Goal: Information Seeking & Learning: Learn about a topic

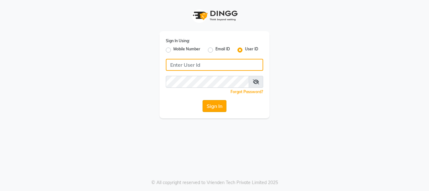
type input "alpanache"
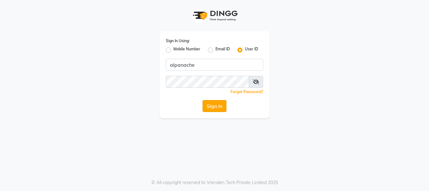
click at [219, 107] on button "Sign In" at bounding box center [215, 106] width 24 height 12
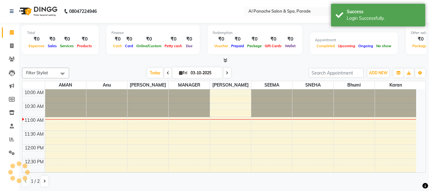
select select "en"
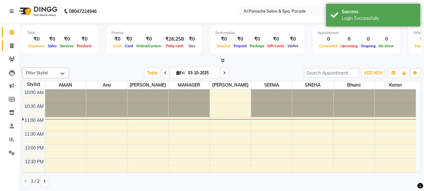
click at [9, 43] on span at bounding box center [11, 45] width 11 height 7
select select "service"
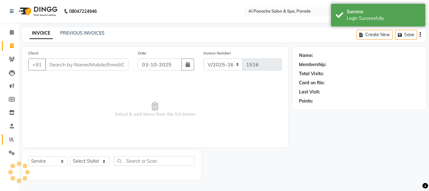
click at [7, 135] on link "Reports" at bounding box center [9, 139] width 15 height 10
click at [11, 136] on span at bounding box center [11, 139] width 11 height 7
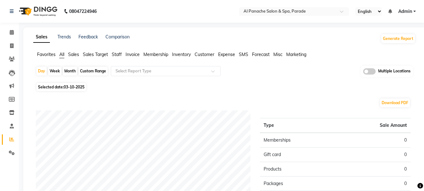
click at [73, 73] on div "Month" at bounding box center [70, 71] width 14 height 9
select select "10"
select select "2025"
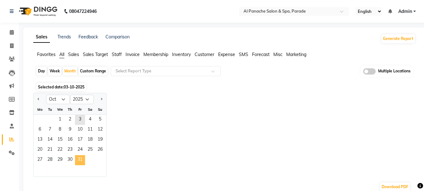
click at [81, 156] on span "31" at bounding box center [80, 160] width 10 height 10
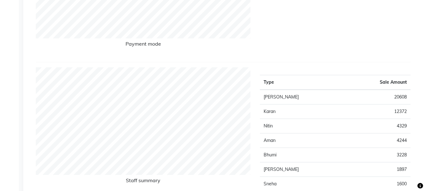
scroll to position [13, 0]
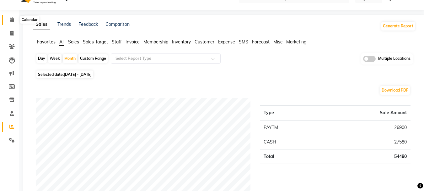
click at [13, 23] on span at bounding box center [11, 19] width 11 height 7
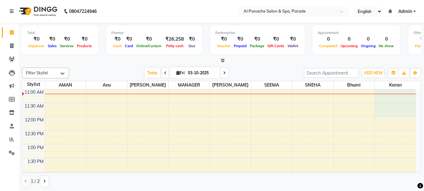
scroll to position [26, 0]
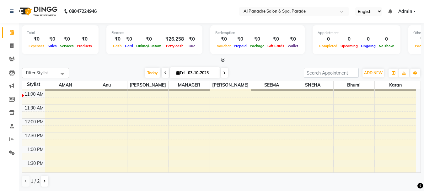
drag, startPoint x: 413, startPoint y: 107, endPoint x: 417, endPoint y: 112, distance: 6.9
click at [417, 112] on div "10:00 AM 10:30 AM 11:00 AM 11:30 AM 12:00 PM 12:30 PM 1:00 PM 1:30 PM 2:00 PM 2…" at bounding box center [221, 130] width 399 height 83
